Goal: Information Seeking & Learning: Learn about a topic

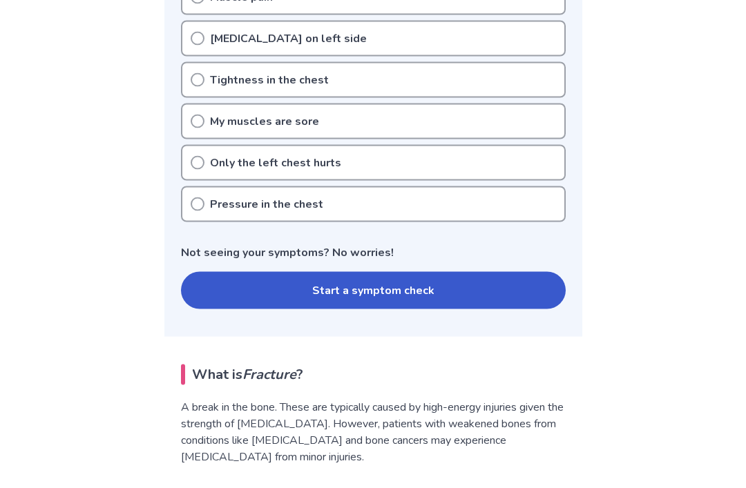
scroll to position [379, 0]
click at [436, 291] on button "Start a symptom check" at bounding box center [373, 289] width 385 height 37
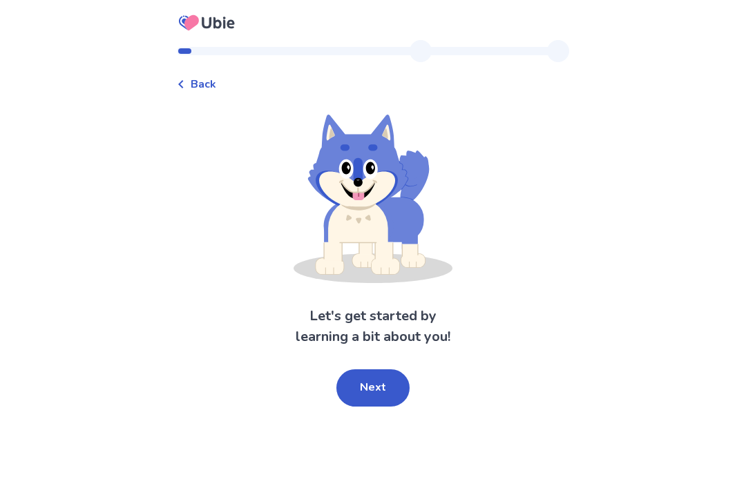
click at [374, 373] on button "Next" at bounding box center [372, 388] width 73 height 37
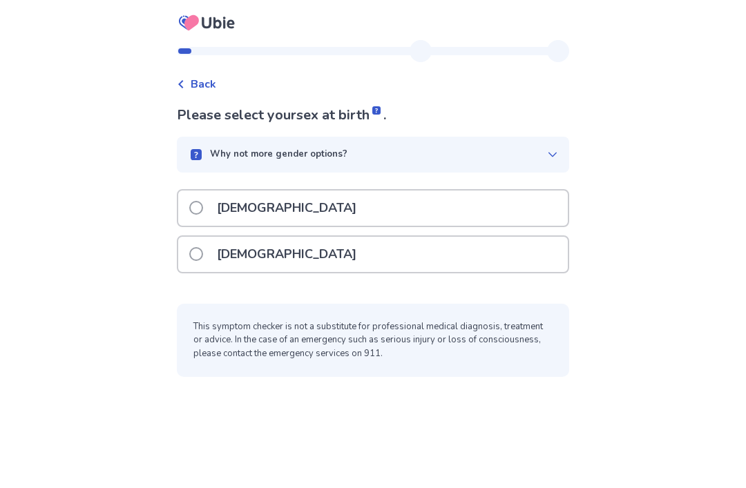
click at [508, 223] on div "[DEMOGRAPHIC_DATA]" at bounding box center [373, 208] width 390 height 35
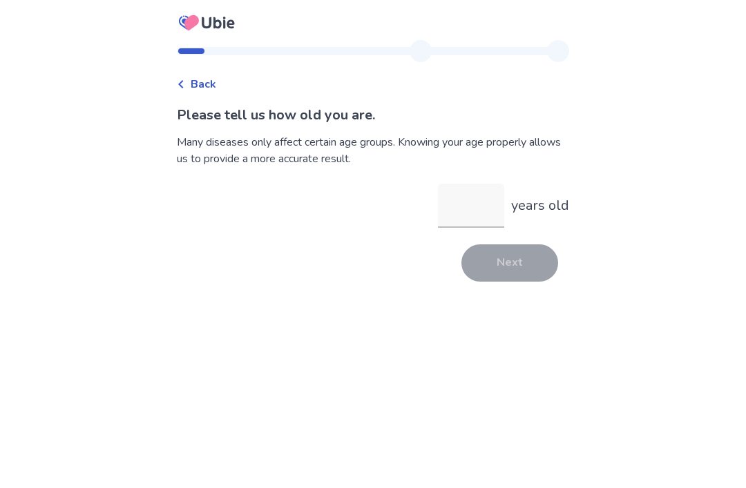
click at [468, 204] on input "years old" at bounding box center [471, 206] width 66 height 44
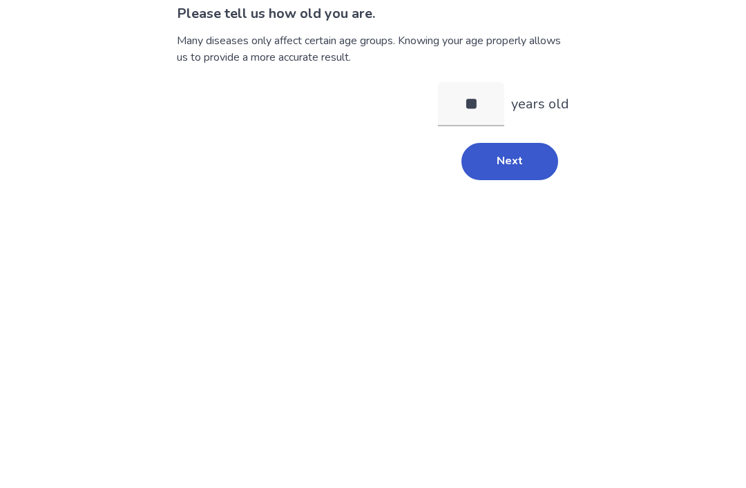
click at [527, 245] on button "Next" at bounding box center [509, 263] width 97 height 37
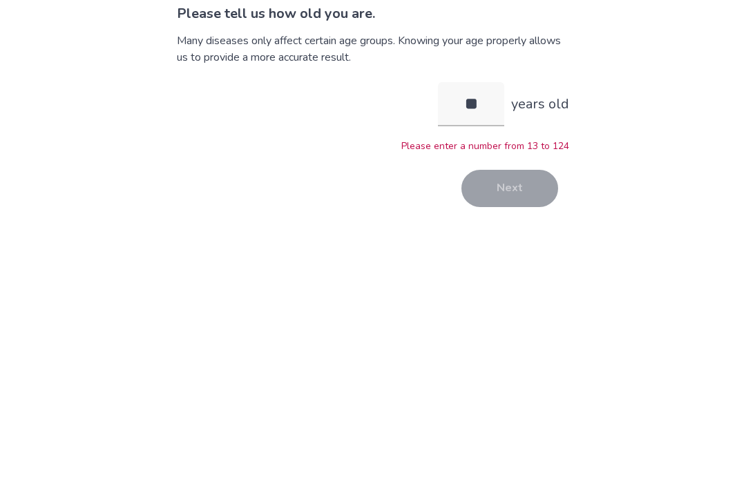
scroll to position [44, 0]
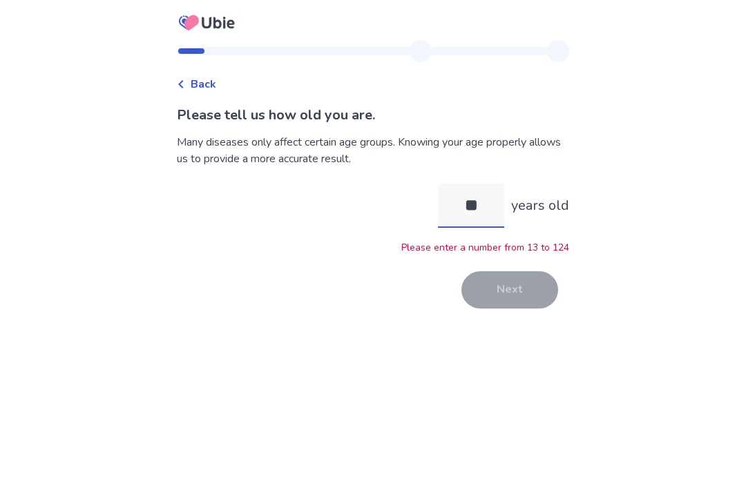
click at [490, 184] on input "**" at bounding box center [471, 206] width 66 height 44
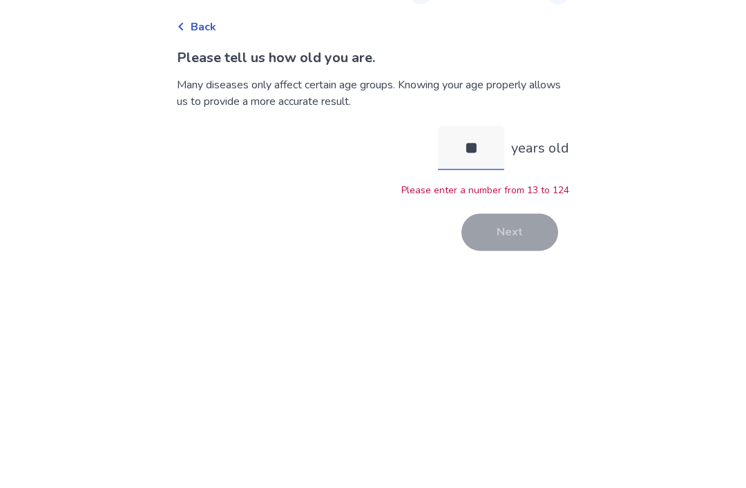
type input "*"
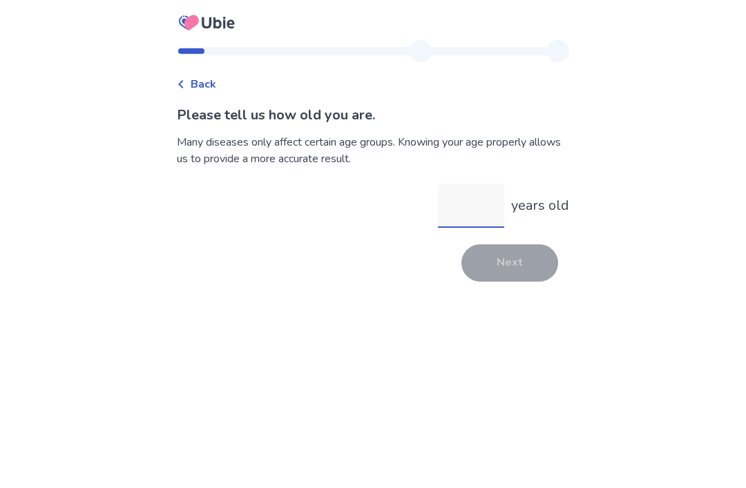
click at [480, 184] on input "years old" at bounding box center [471, 206] width 66 height 44
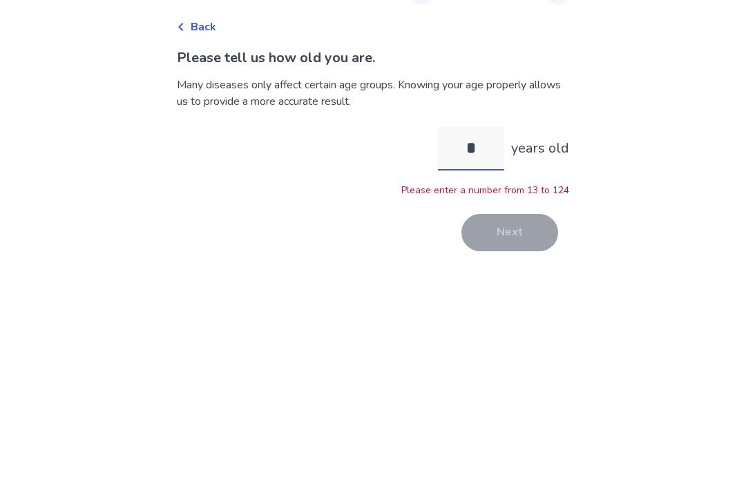
type input "**"
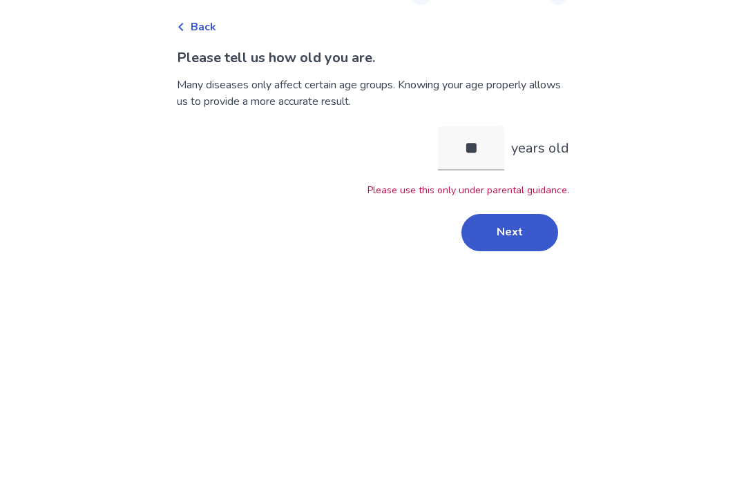
click at [524, 271] on button "Next" at bounding box center [509, 289] width 97 height 37
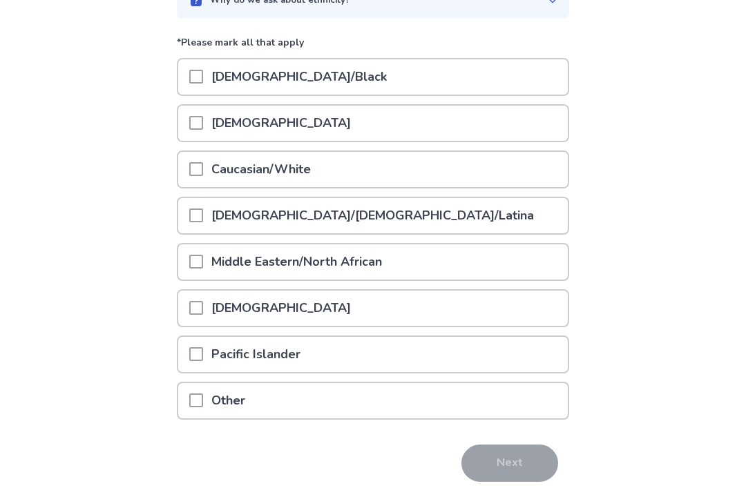
scroll to position [164, 0]
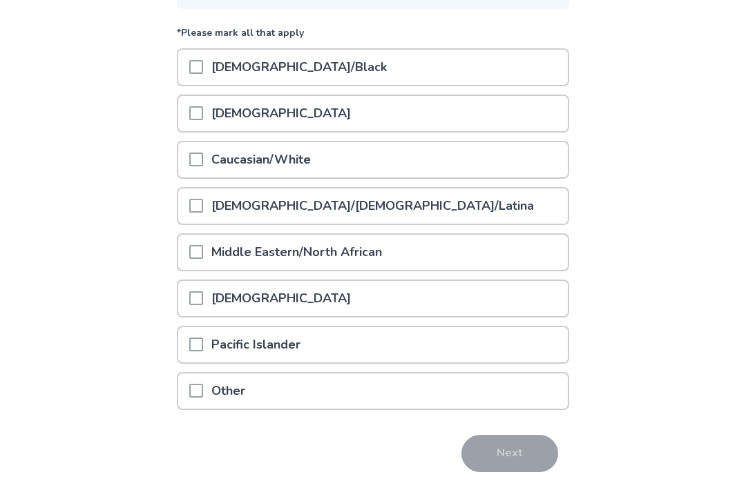
click at [458, 346] on div "Pacific Islander" at bounding box center [373, 344] width 390 height 35
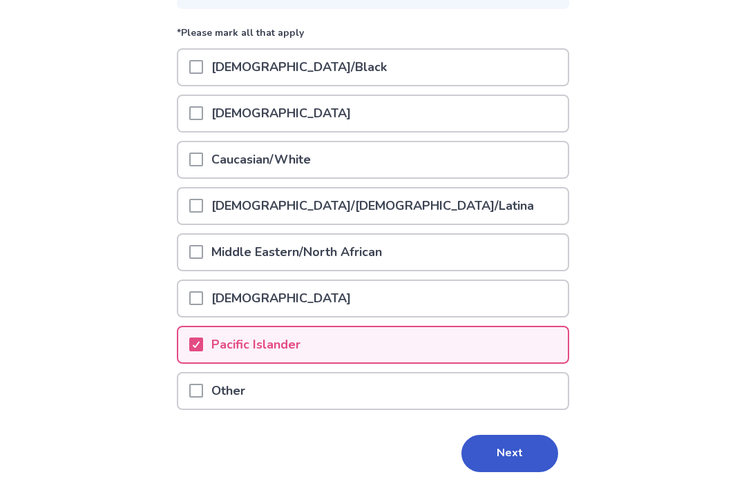
click at [514, 455] on button "Next" at bounding box center [509, 453] width 97 height 37
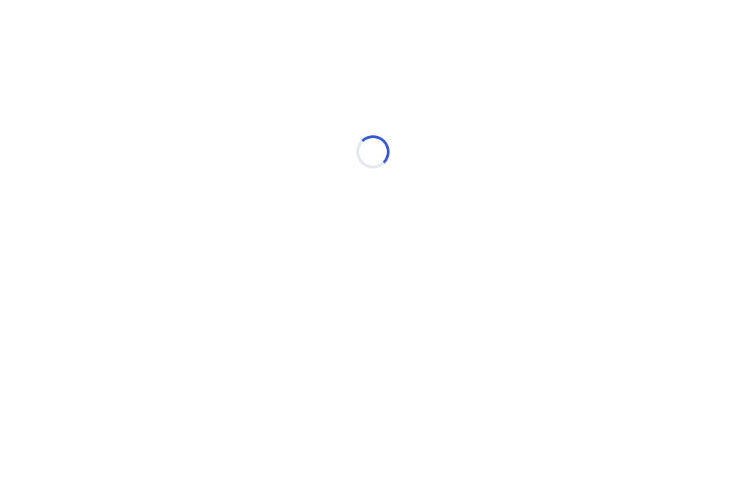
scroll to position [0, 0]
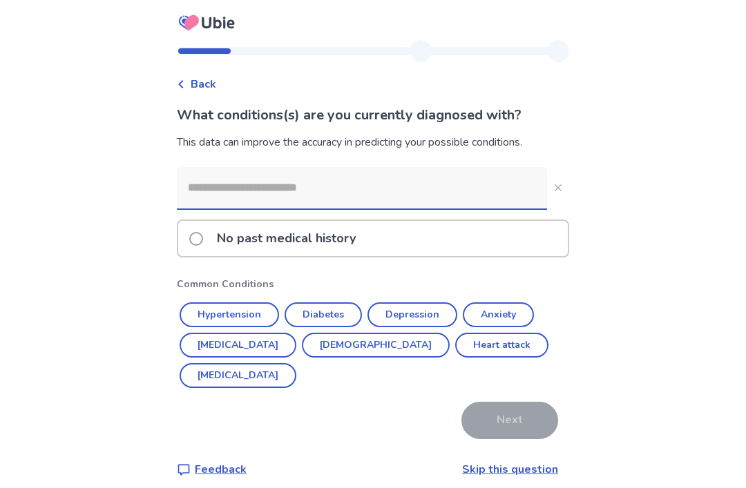
click at [198, 231] on label "No past medical history" at bounding box center [276, 238] width 175 height 35
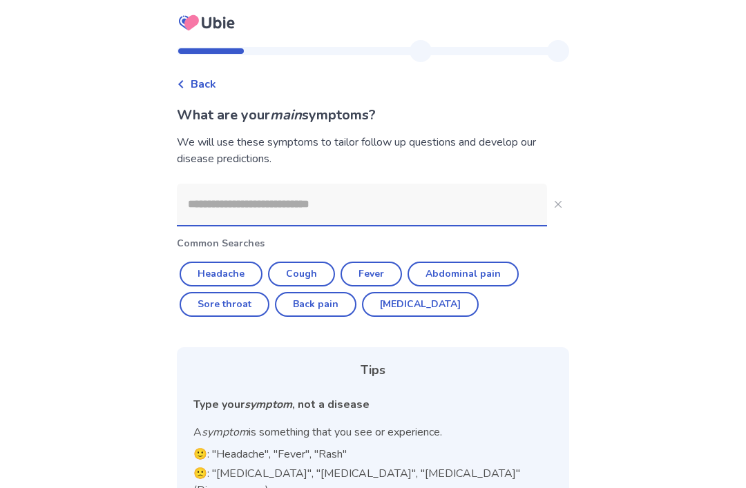
click at [211, 206] on input at bounding box center [362, 204] width 370 height 41
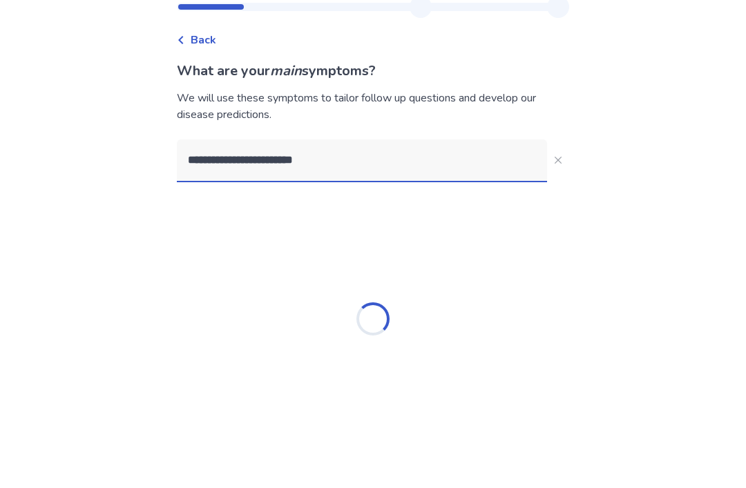
click at [684, 138] on div "**********" at bounding box center [373, 259] width 746 height 518
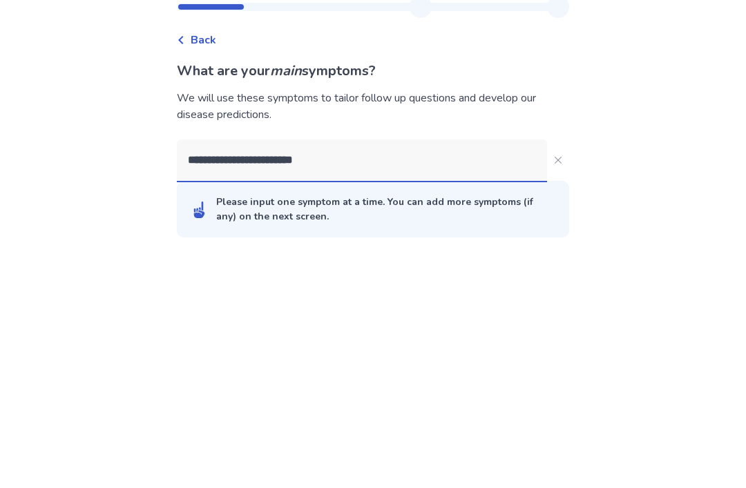
scroll to position [44, 0]
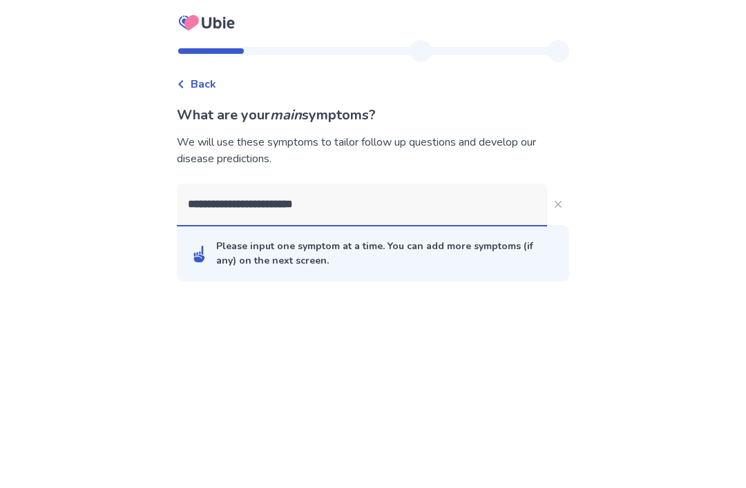
click at [500, 184] on input "**********" at bounding box center [362, 204] width 370 height 41
click at [658, 180] on div "Back What are your main symptoms? We will use these symptoms to tailor follow u…" at bounding box center [373, 244] width 746 height 488
click at [515, 184] on input "****" at bounding box center [362, 204] width 370 height 41
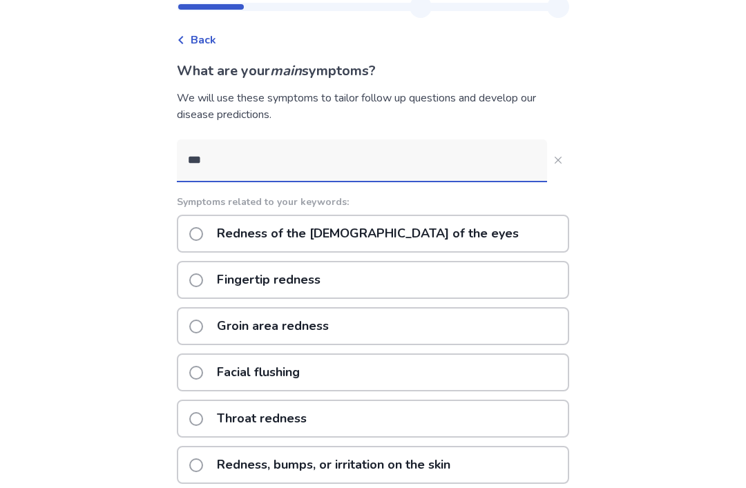
type input "***"
click at [646, 163] on div "Back What are your main symptoms? We will use these symptoms to tailor follow u…" at bounding box center [373, 347] width 746 height 783
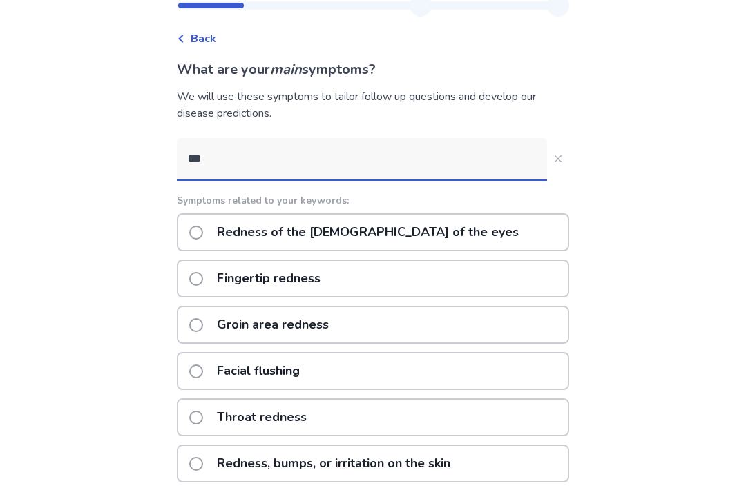
scroll to position [45, 0]
click at [213, 468] on label "Redness, bumps, or irritation on the skin" at bounding box center [323, 464] width 269 height 35
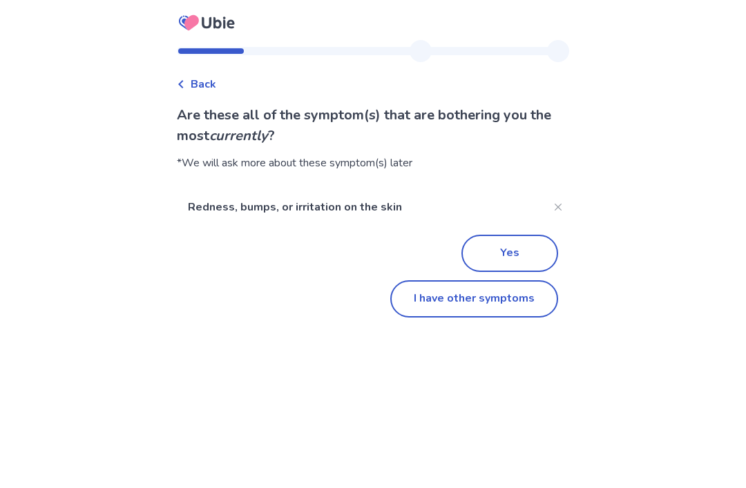
scroll to position [41, 0]
click at [483, 235] on button "Yes" at bounding box center [509, 253] width 97 height 37
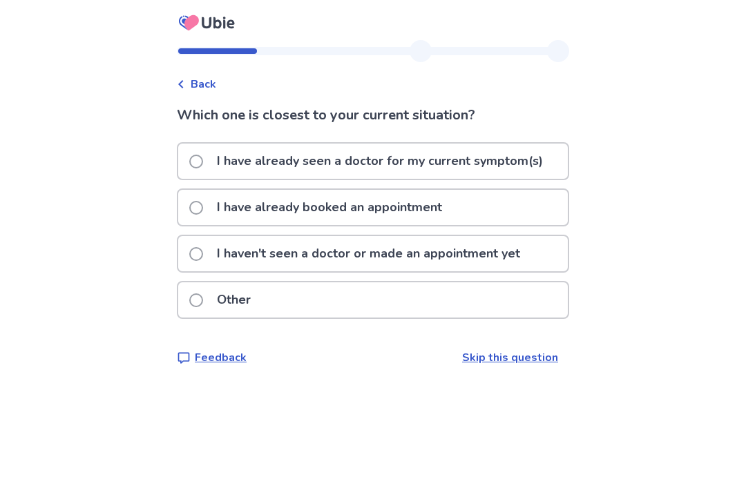
click at [253, 251] on p "I haven't seen a doctor or made an appointment yet" at bounding box center [369, 253] width 320 height 35
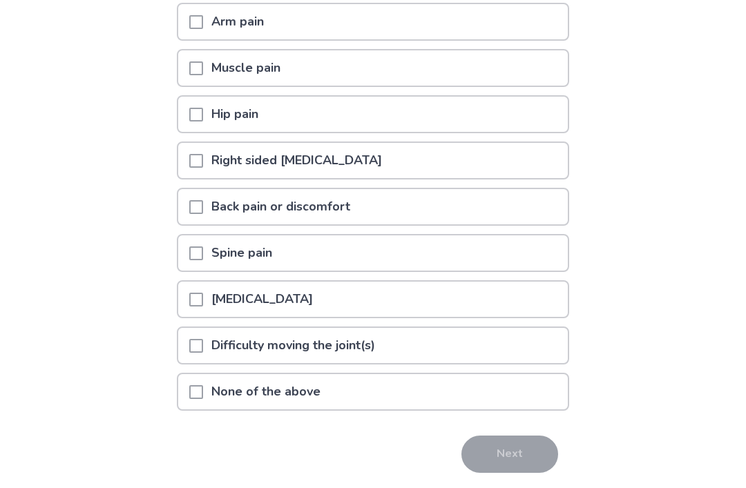
scroll to position [231, 0]
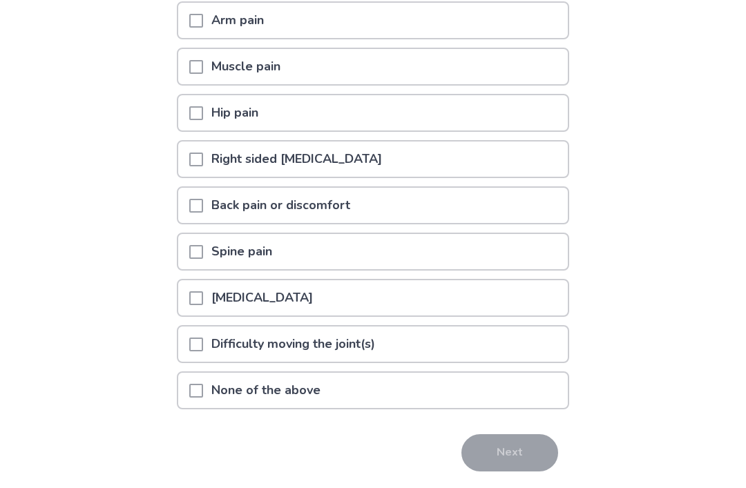
click at [199, 388] on span at bounding box center [196, 391] width 14 height 14
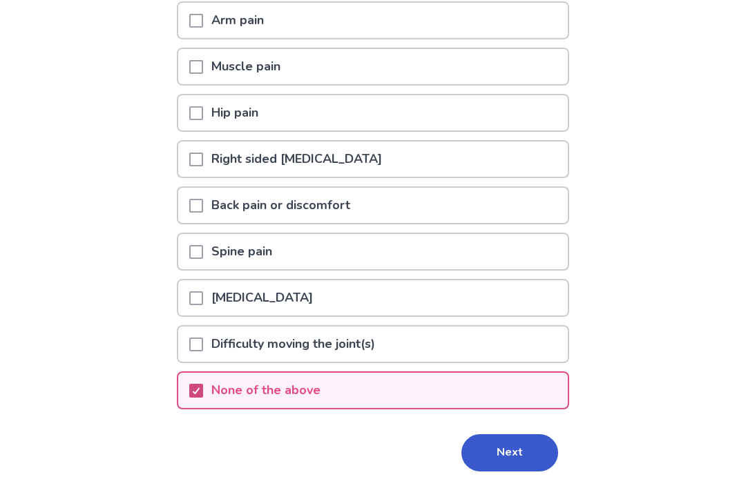
click at [486, 448] on button "Next" at bounding box center [509, 452] width 97 height 37
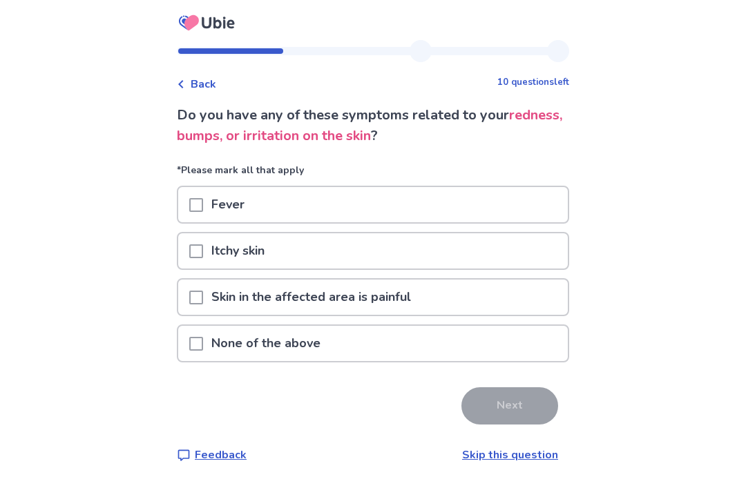
click at [200, 349] on span at bounding box center [196, 344] width 14 height 14
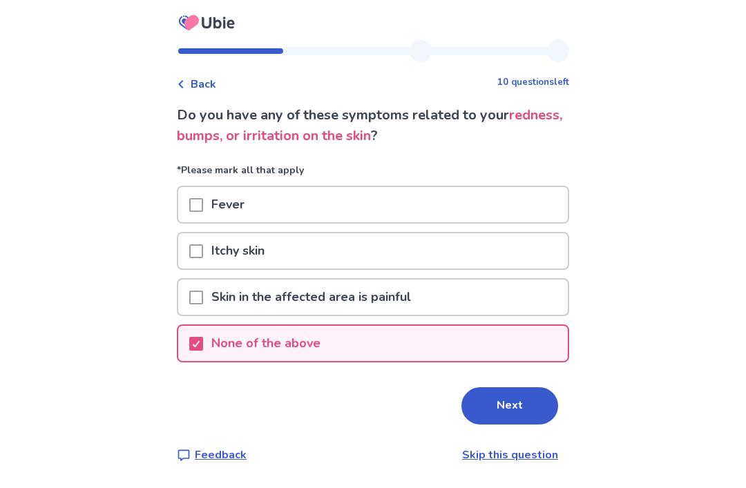
click at [203, 298] on span at bounding box center [196, 298] width 14 height 14
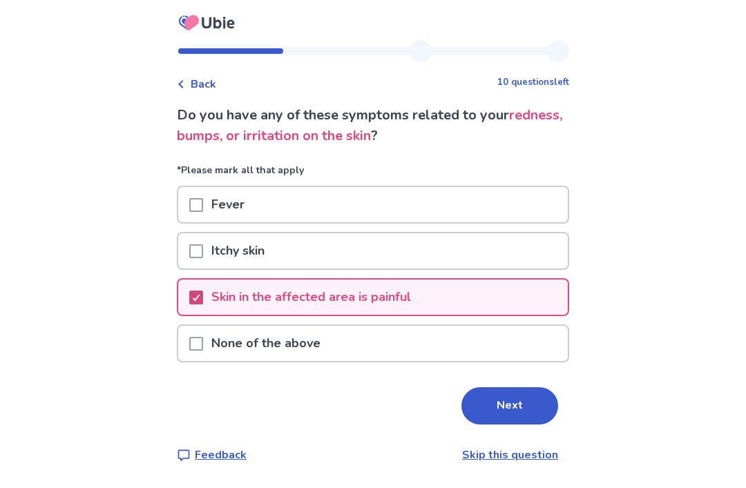
click at [468, 388] on button "Next" at bounding box center [509, 405] width 97 height 37
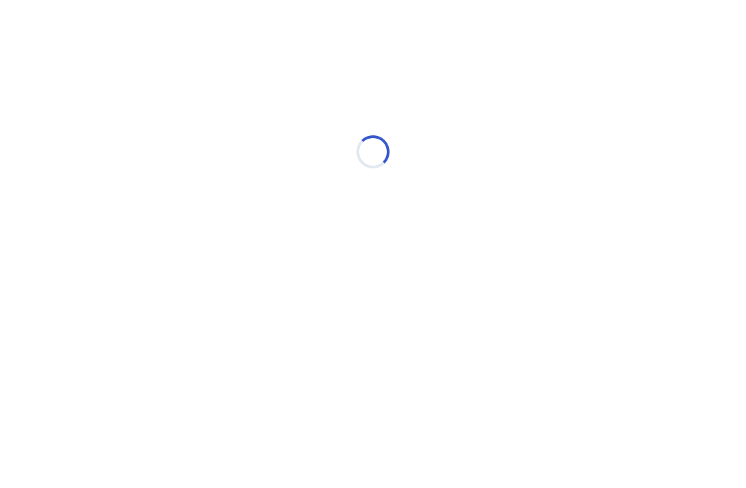
select select "*"
